Goal: Find specific page/section: Find specific page/section

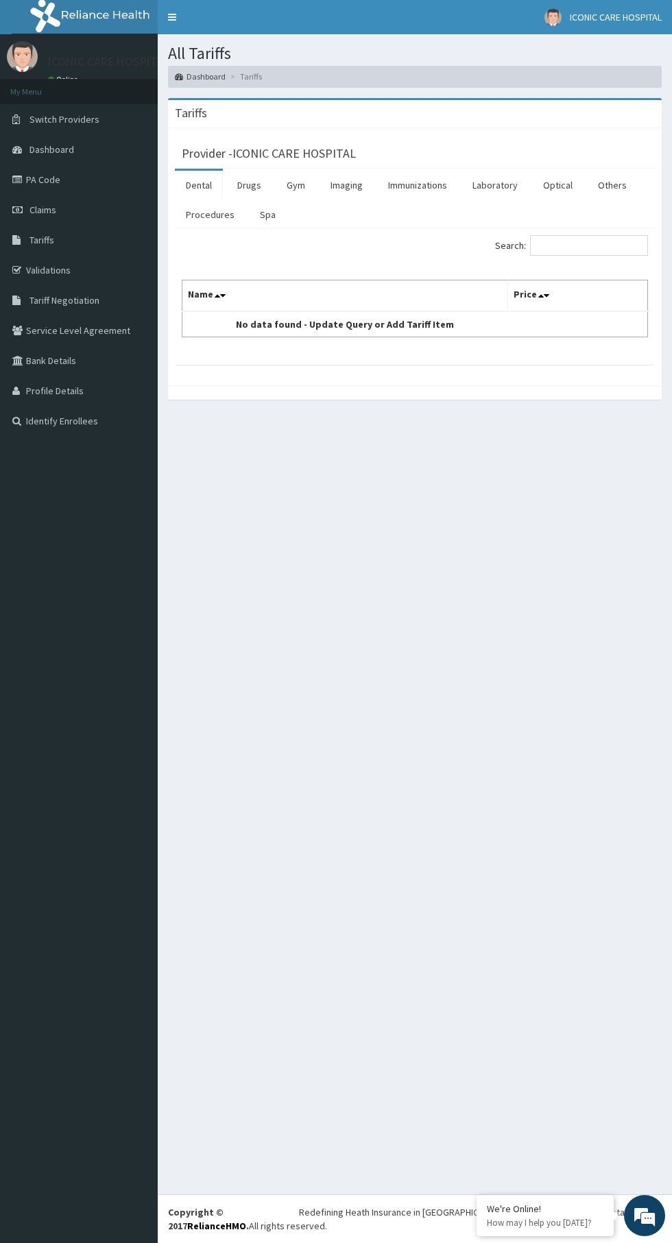
click at [249, 184] on link "Drugs" at bounding box center [249, 185] width 46 height 29
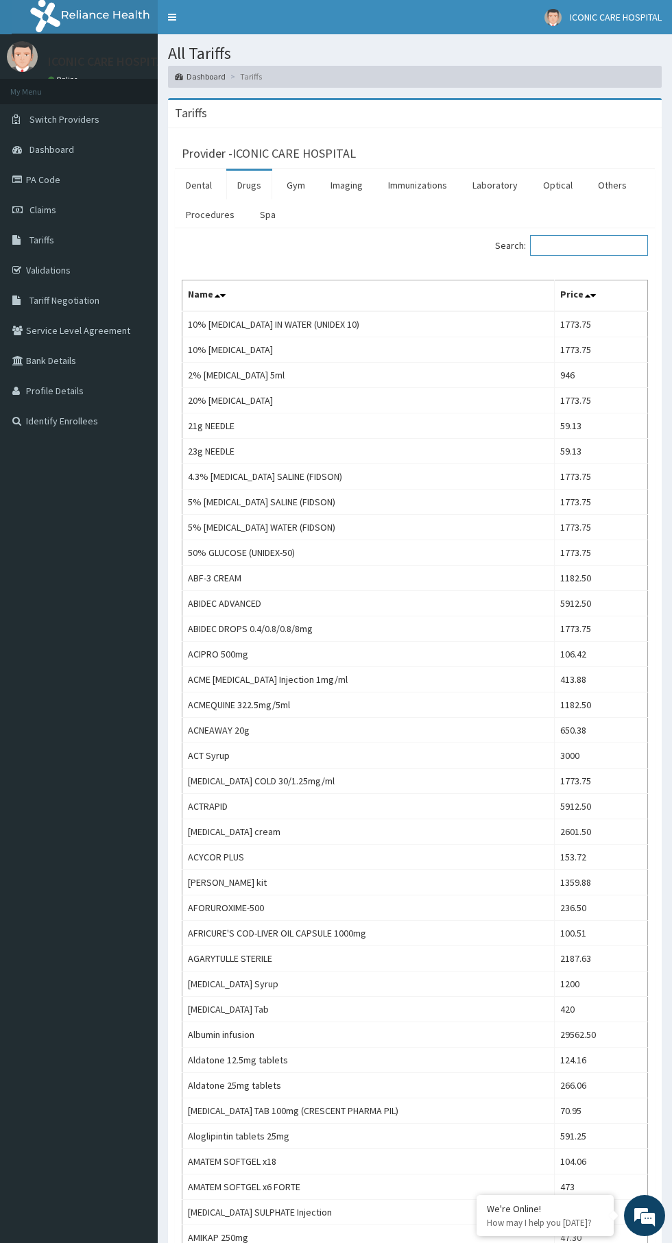
click at [546, 248] on input "Search:" at bounding box center [589, 245] width 118 height 21
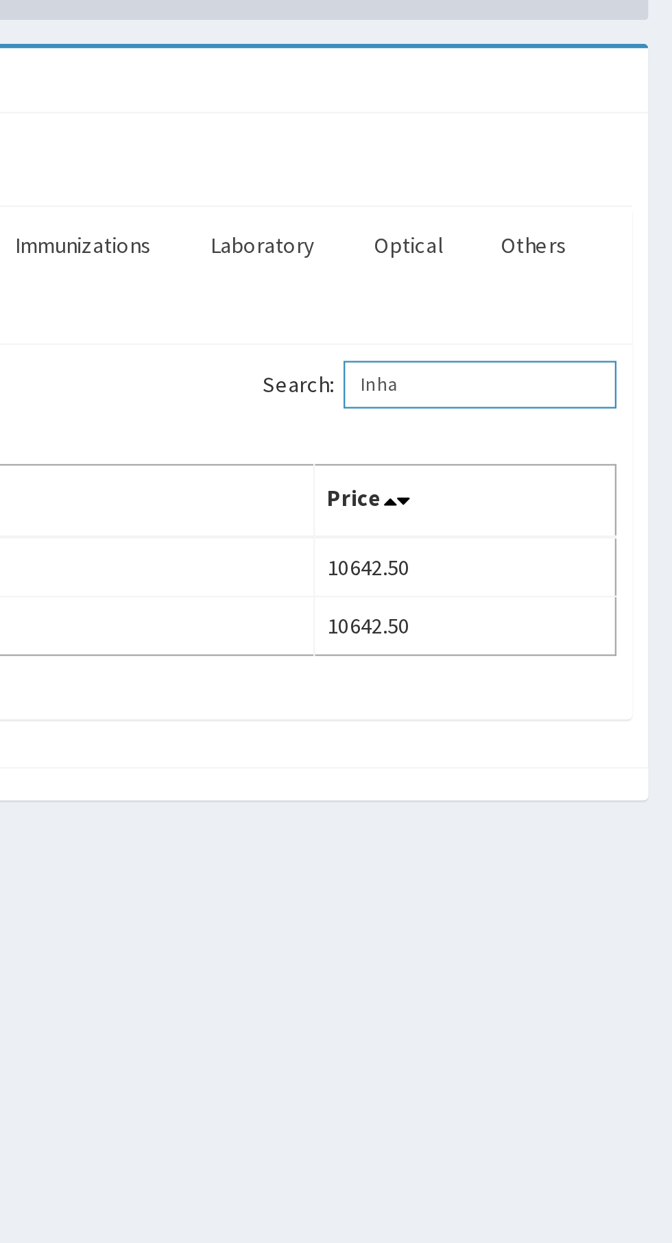
type input "Inha"
